Goal: Task Accomplishment & Management: Manage account settings

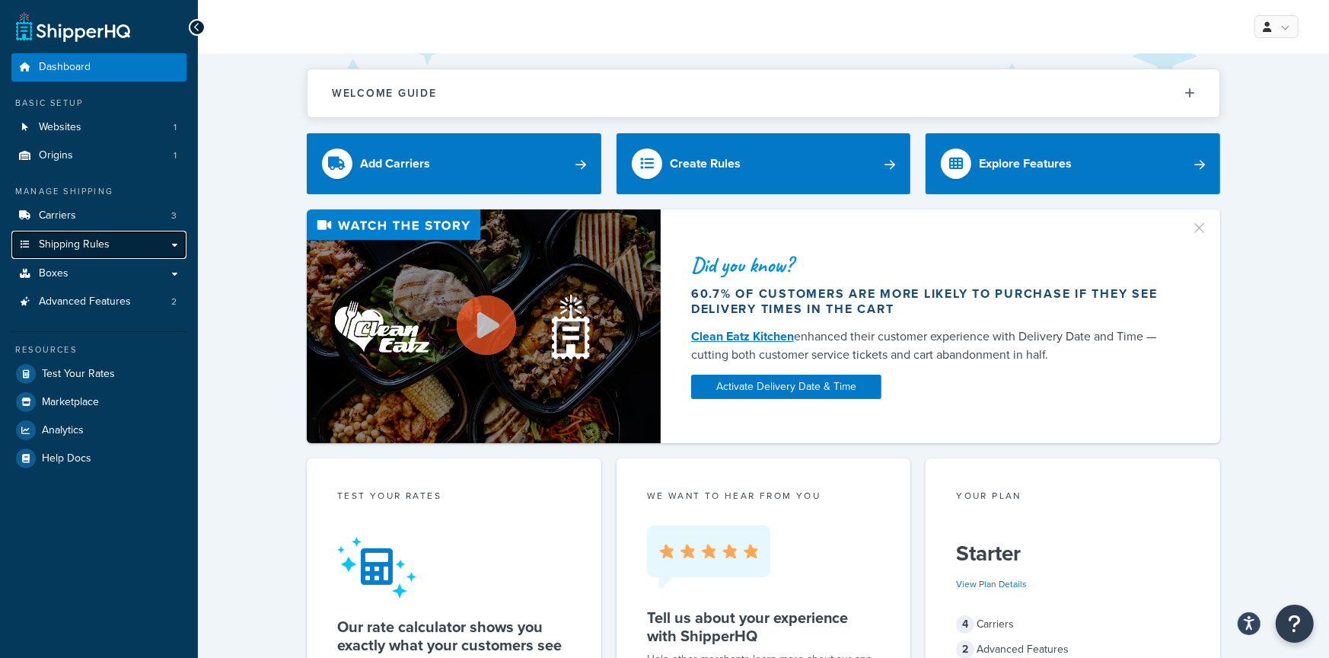
click at [104, 244] on span "Shipping Rules" at bounding box center [74, 244] width 71 height 13
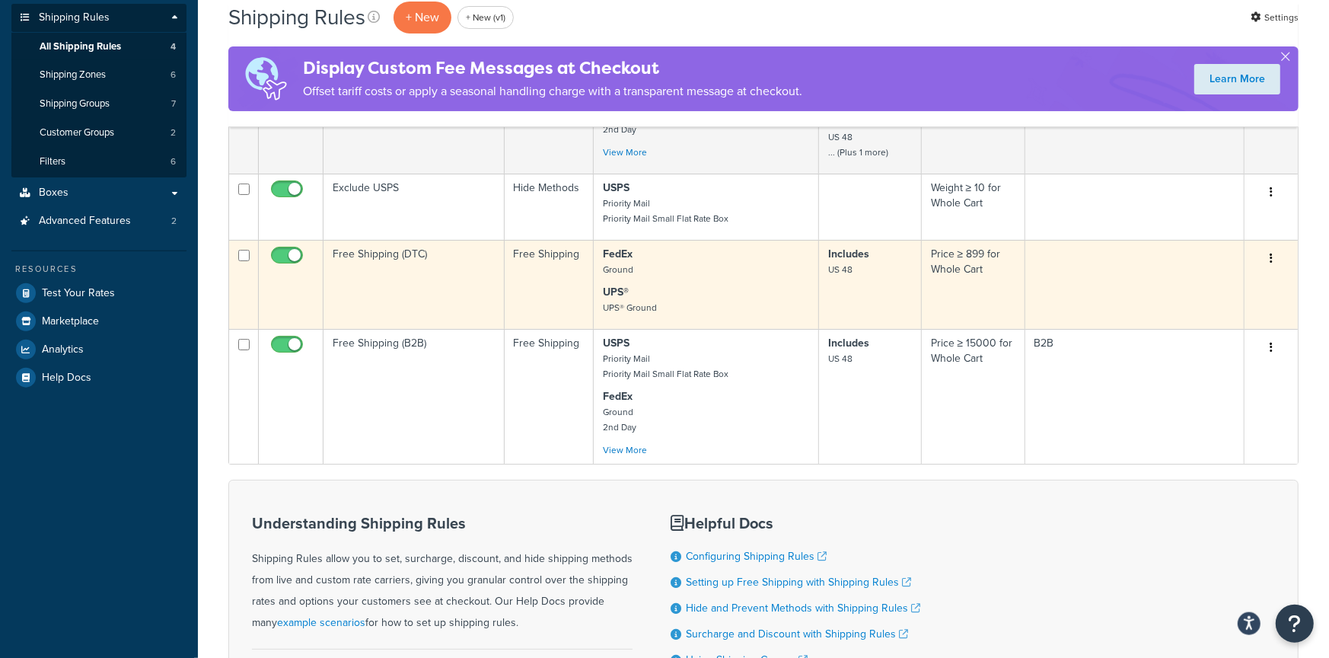
scroll to position [251, 0]
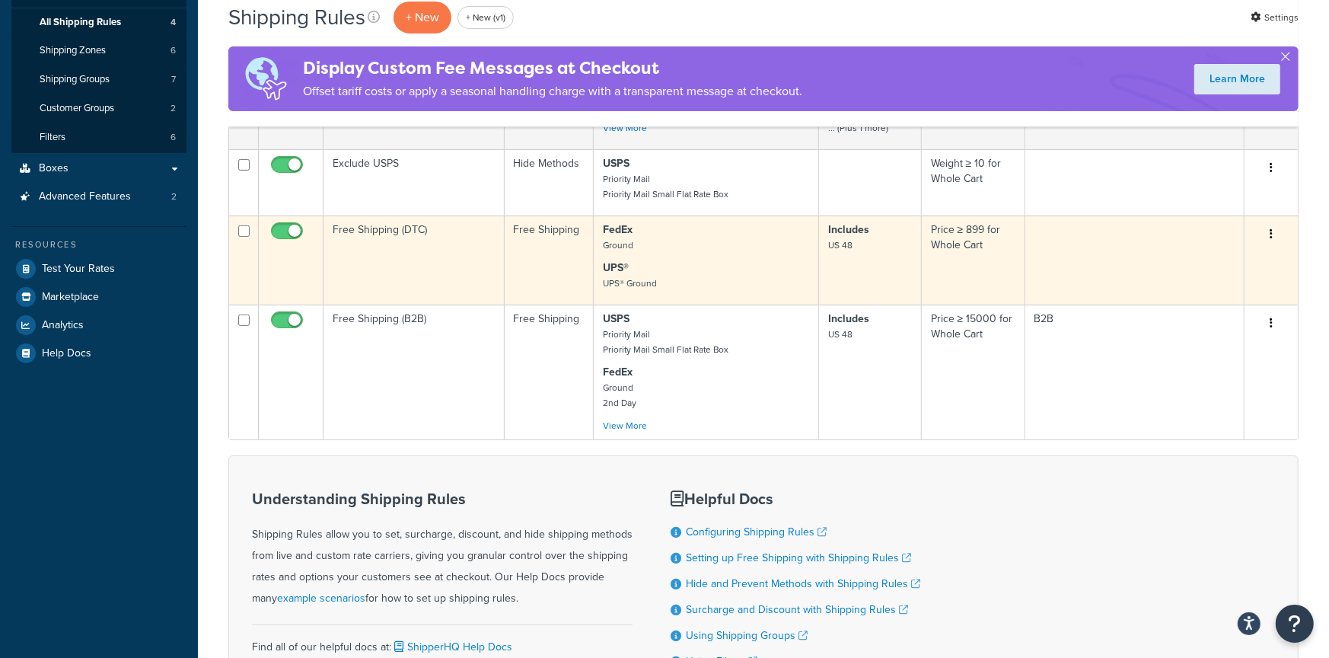
click at [425, 257] on td "Free Shipping (DTC)" at bounding box center [414, 259] width 181 height 89
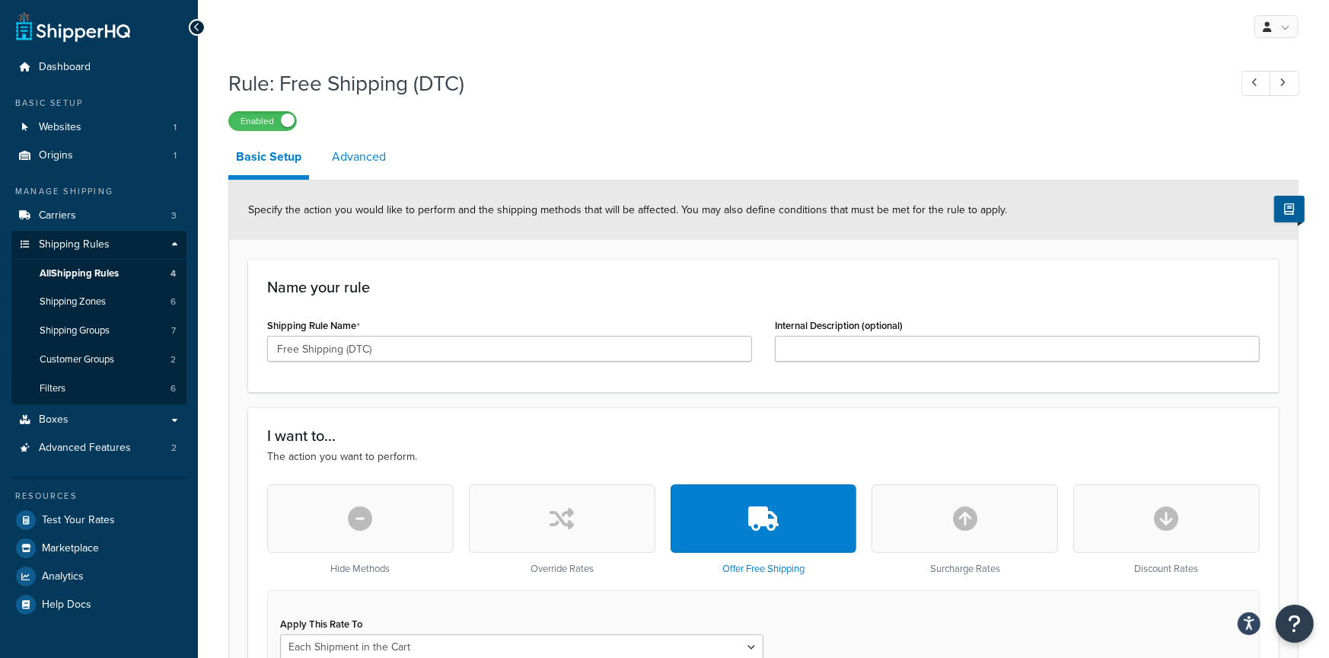
click at [350, 164] on link "Advanced" at bounding box center [358, 157] width 69 height 37
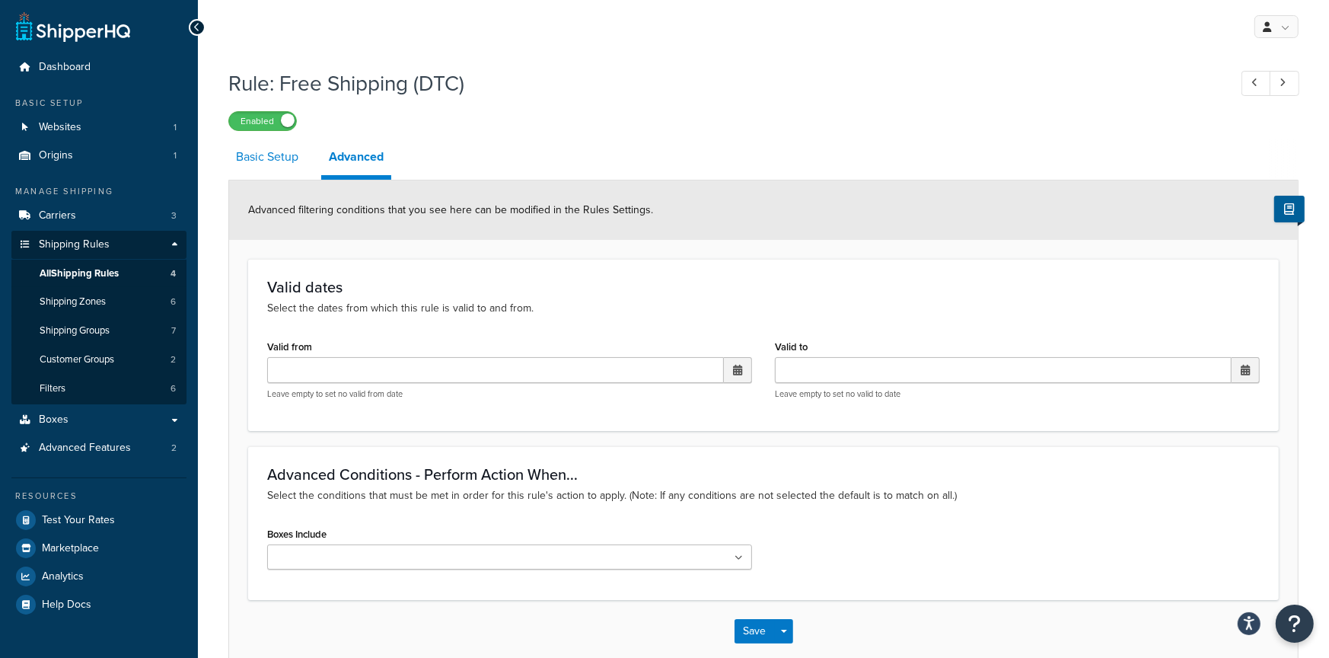
click at [281, 165] on link "Basic Setup" at bounding box center [267, 157] width 78 height 37
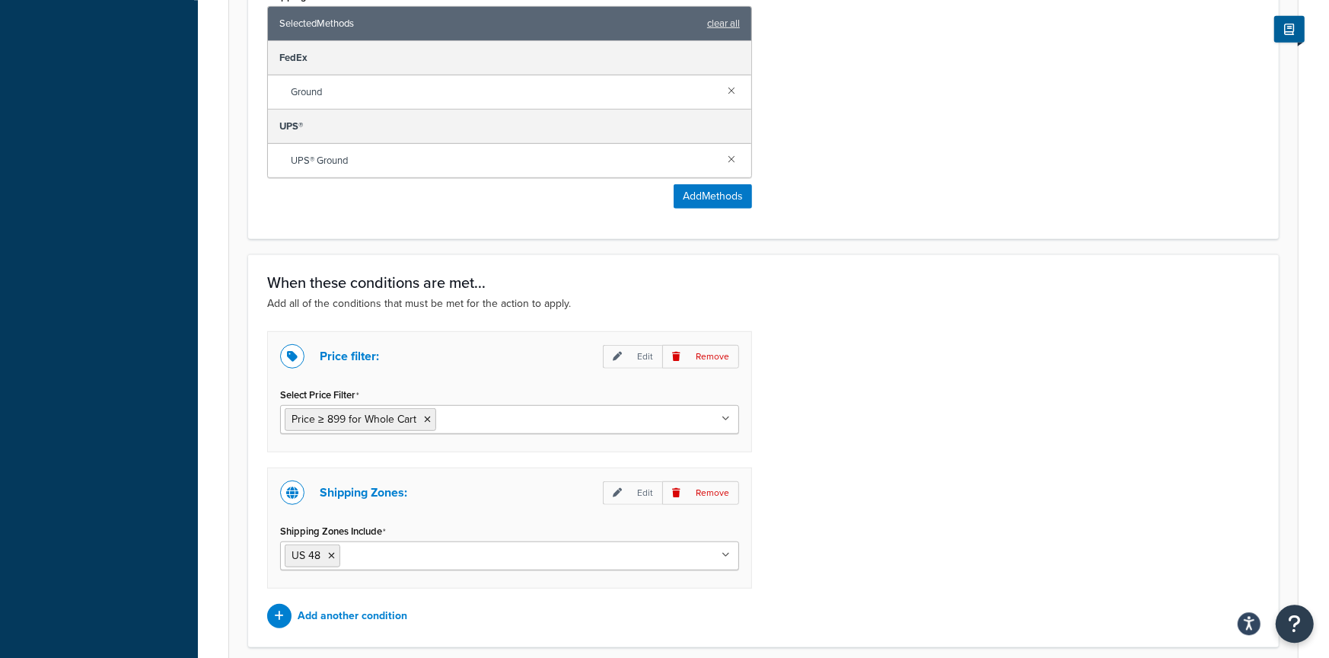
scroll to position [902, 0]
